Goal: Transaction & Acquisition: Purchase product/service

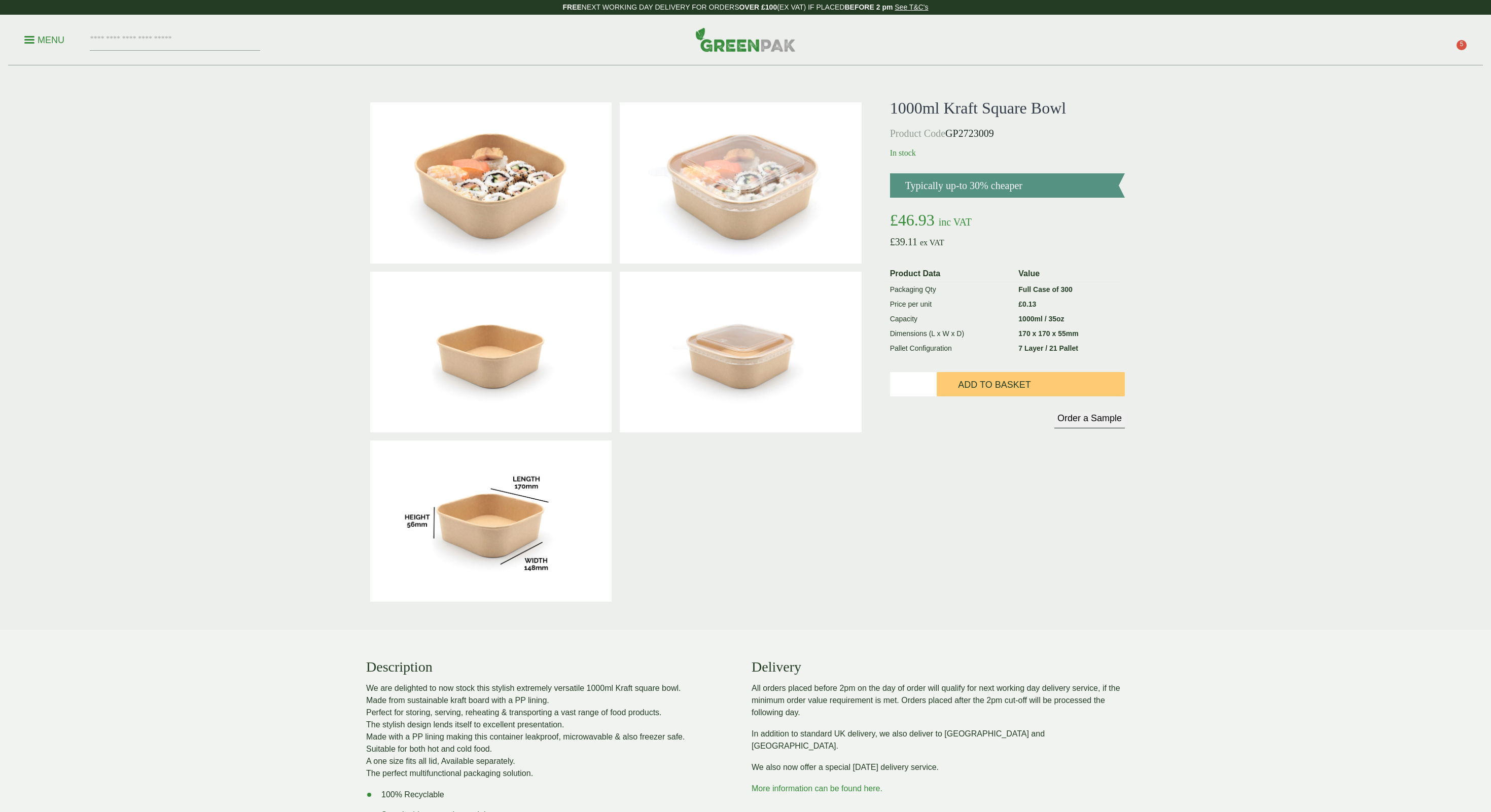
click at [930, 382] on input "*" at bounding box center [913, 385] width 47 height 24
type input "*"
click at [930, 382] on input "*" at bounding box center [913, 385] width 47 height 24
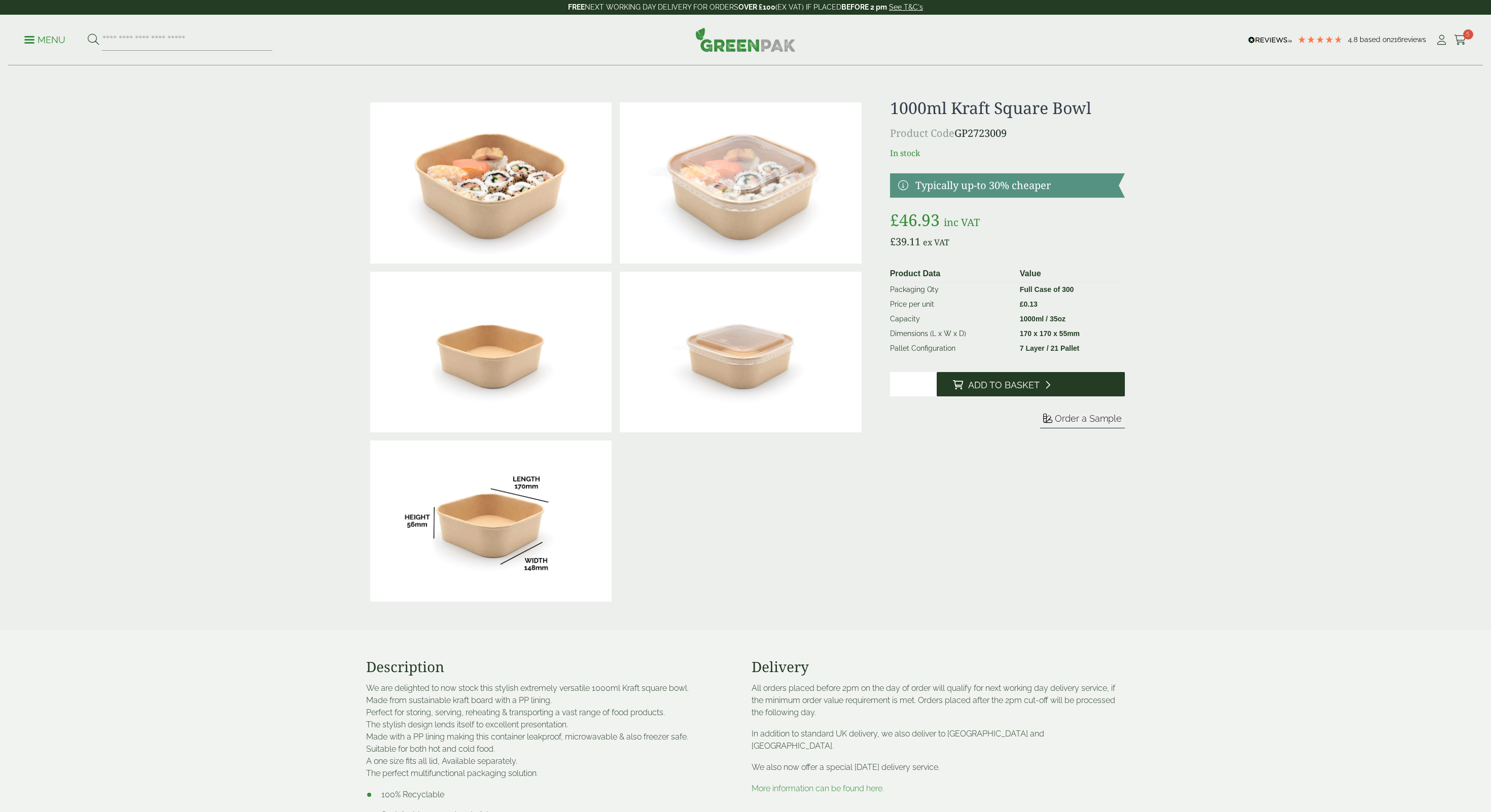
click at [995, 384] on span "Add to Basket" at bounding box center [1004, 385] width 72 height 11
click at [1169, 573] on div "£" at bounding box center [746, 739] width 1491 height 1347
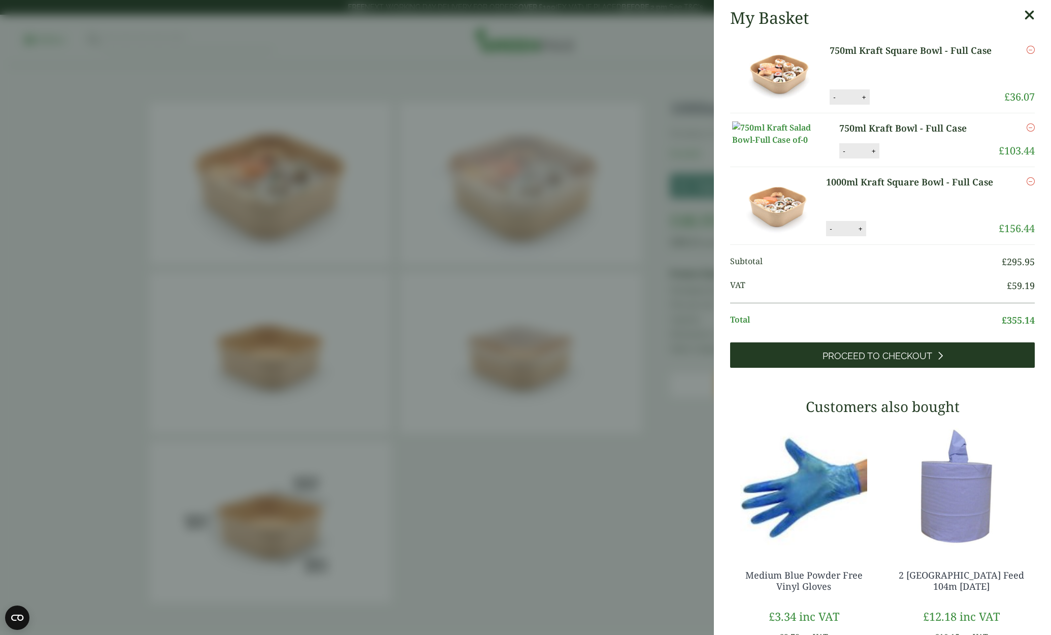
click at [890, 361] on span "Proceed to Checkout" at bounding box center [877, 355] width 110 height 11
